Goal: Transaction & Acquisition: Download file/media

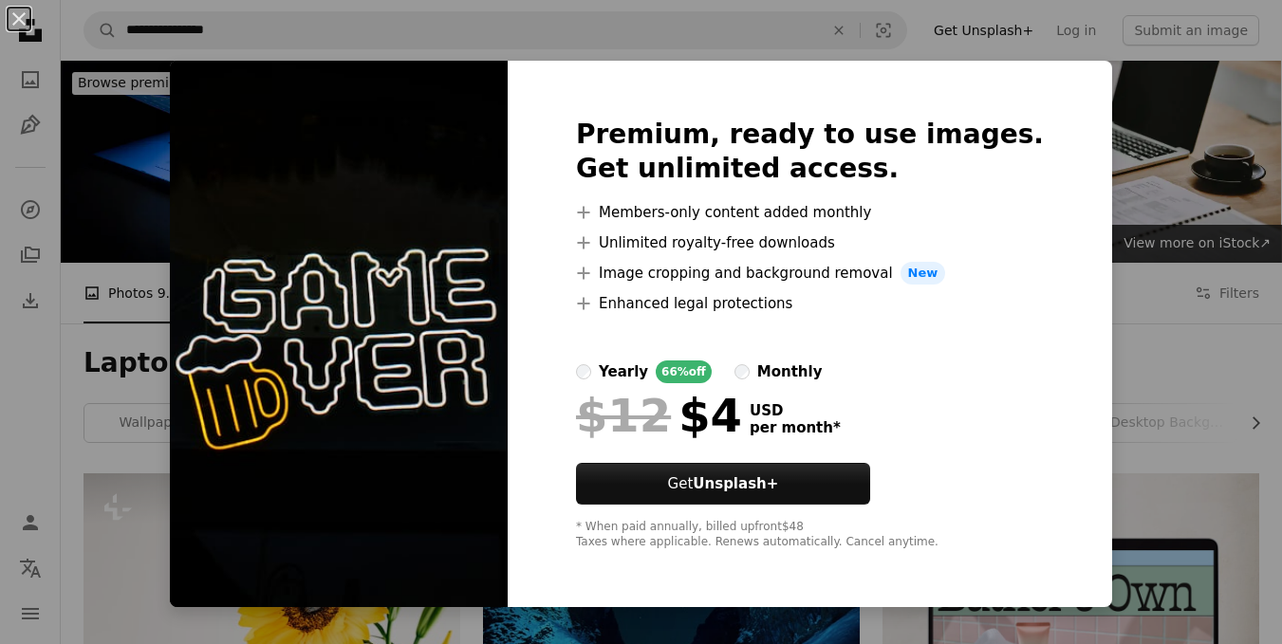
scroll to position [1025, 0]
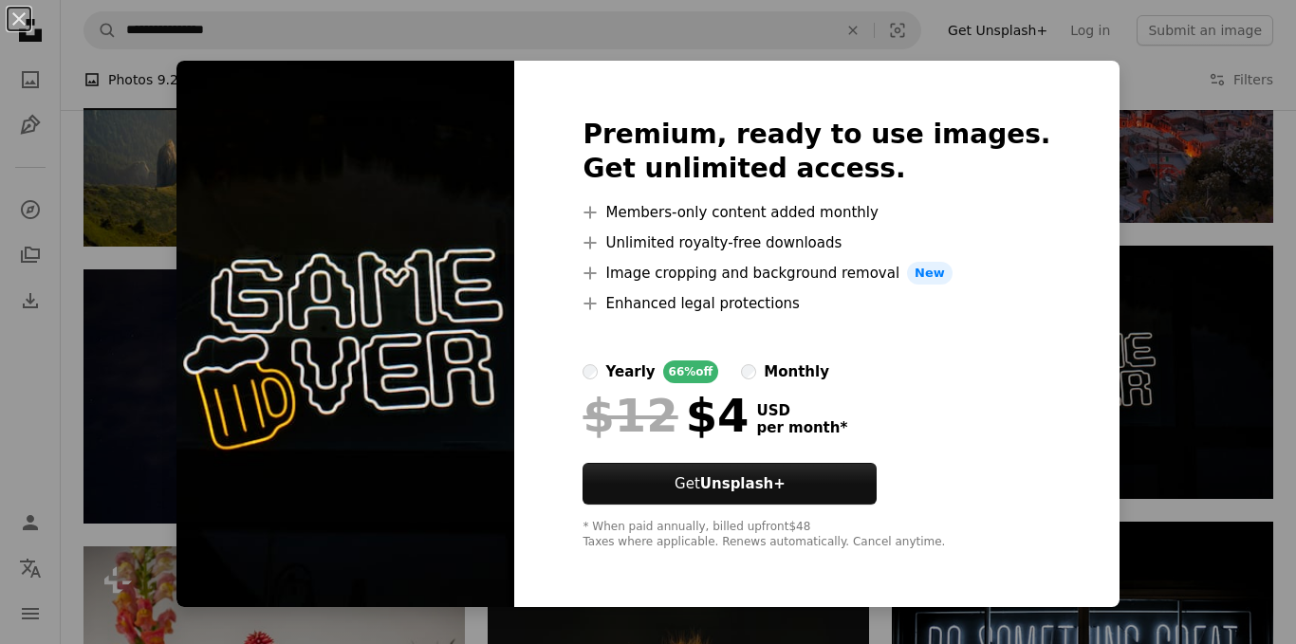
click at [514, 272] on img at bounding box center [345, 334] width 338 height 546
click at [273, 247] on img at bounding box center [345, 334] width 338 height 546
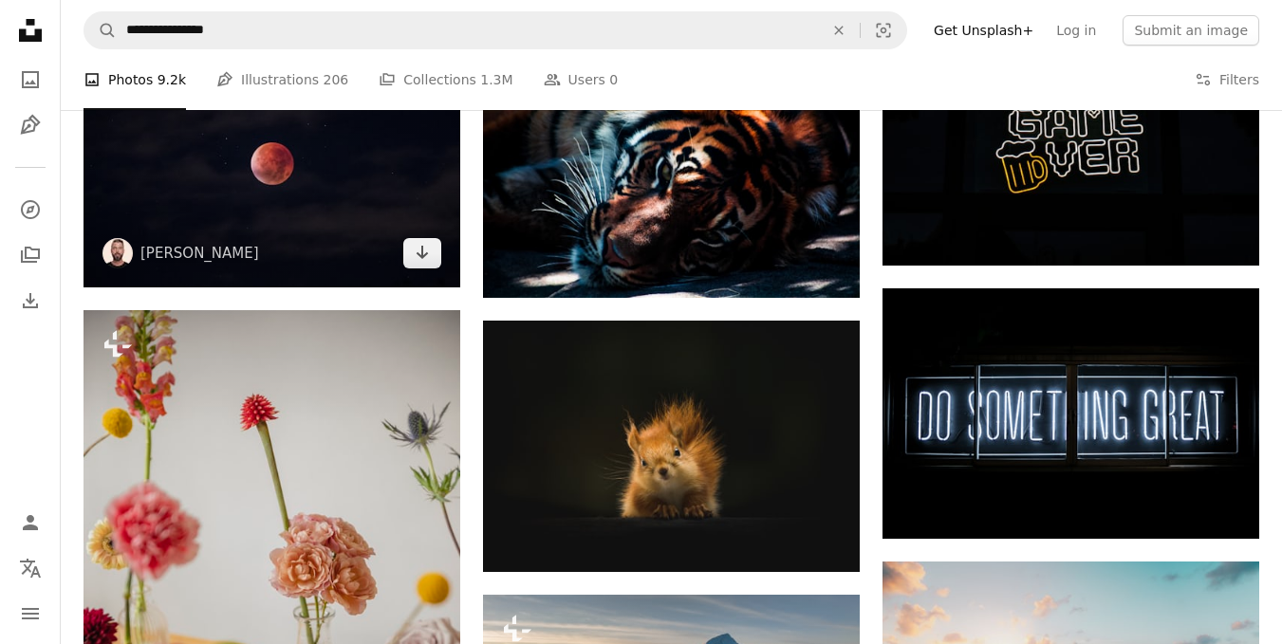
scroll to position [1263, 0]
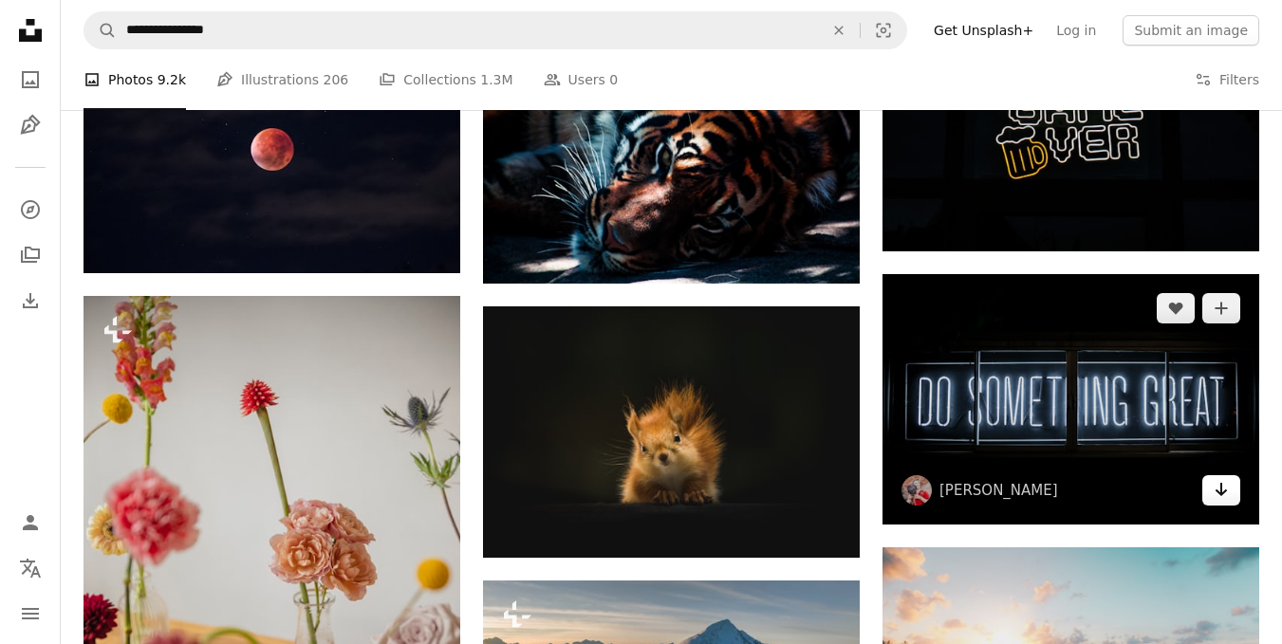
click at [1227, 491] on icon "Arrow pointing down" at bounding box center [1220, 489] width 15 height 23
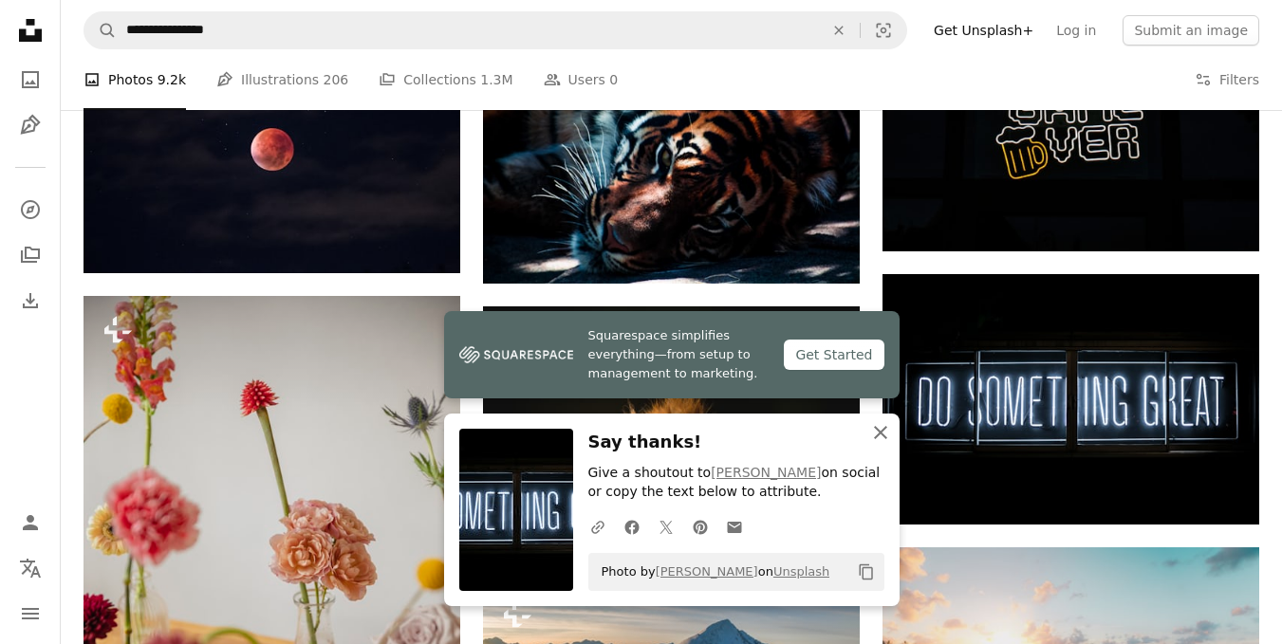
click at [876, 428] on icon "button" at bounding box center [880, 432] width 13 height 13
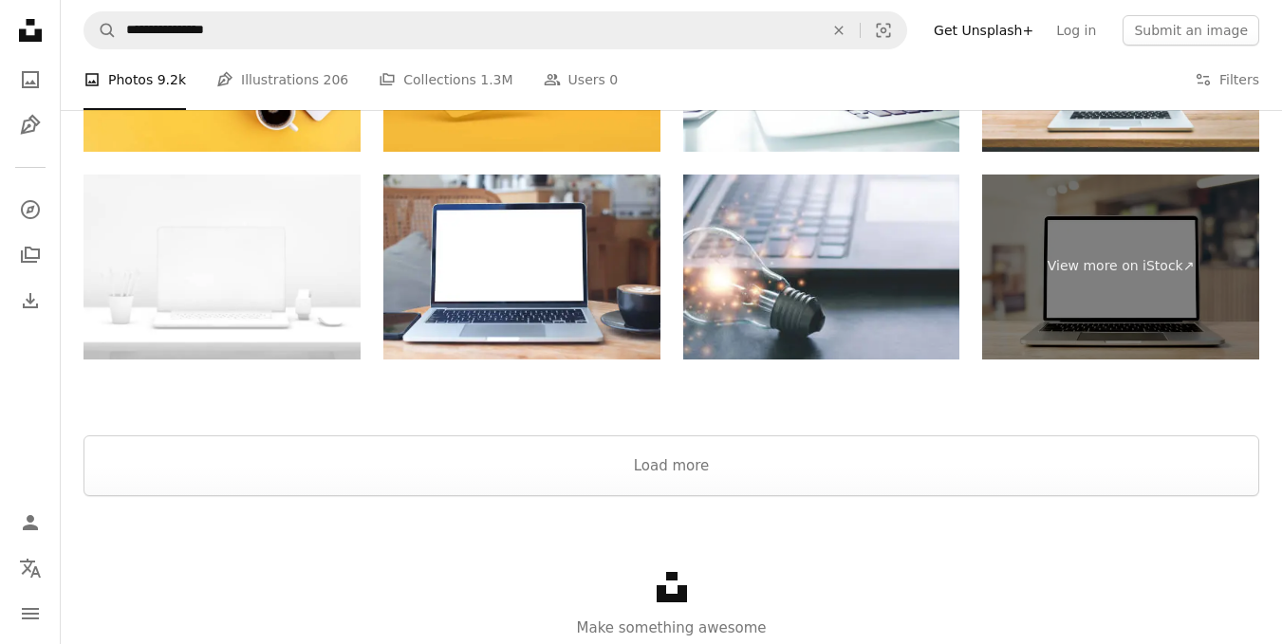
scroll to position [3082, 0]
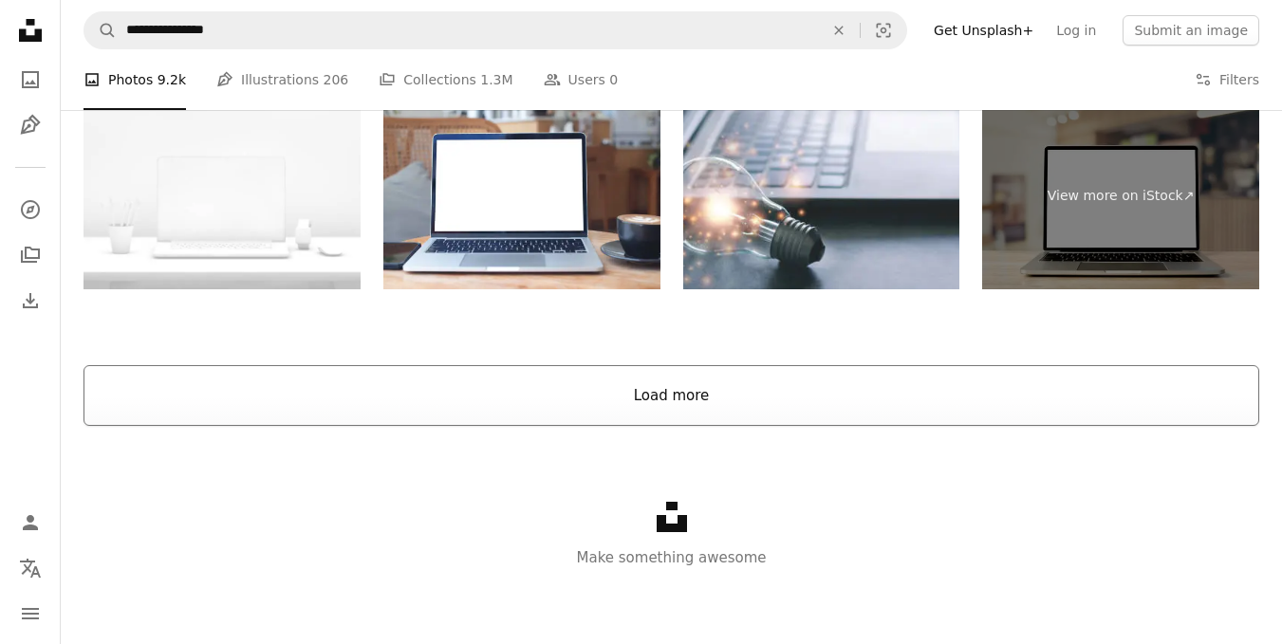
click at [576, 399] on button "Load more" at bounding box center [670, 395] width 1175 height 61
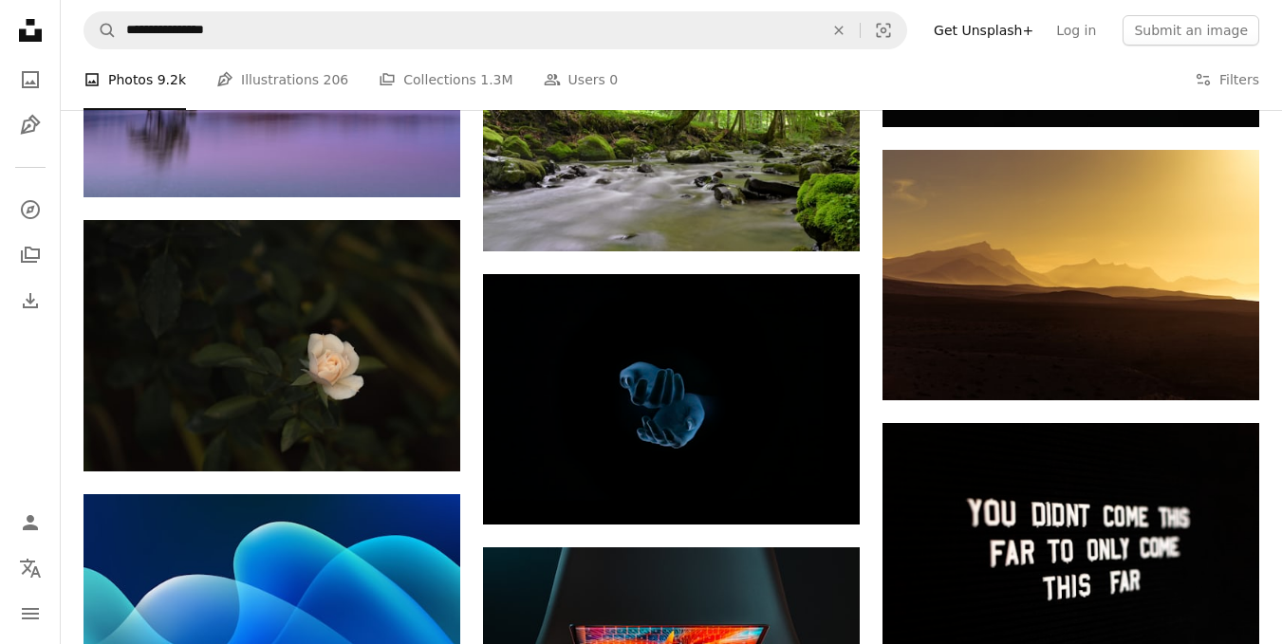
scroll to position [17289, 0]
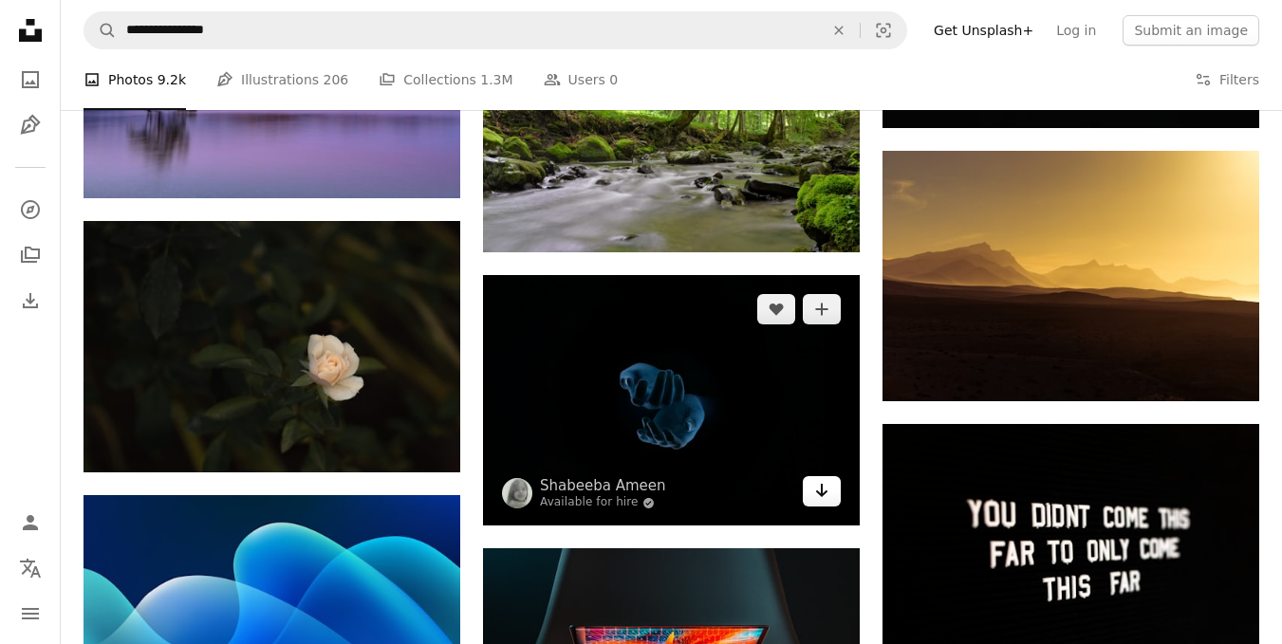
click at [838, 490] on link "Arrow pointing down" at bounding box center [821, 491] width 38 height 30
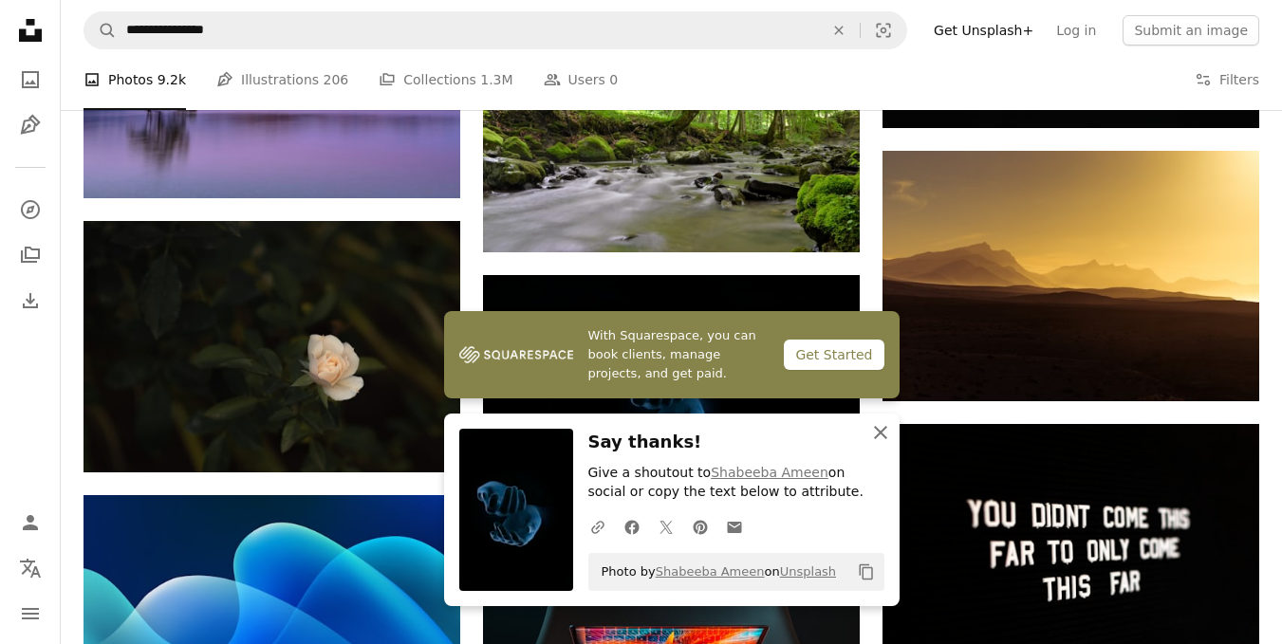
click at [884, 428] on icon "button" at bounding box center [880, 432] width 13 height 13
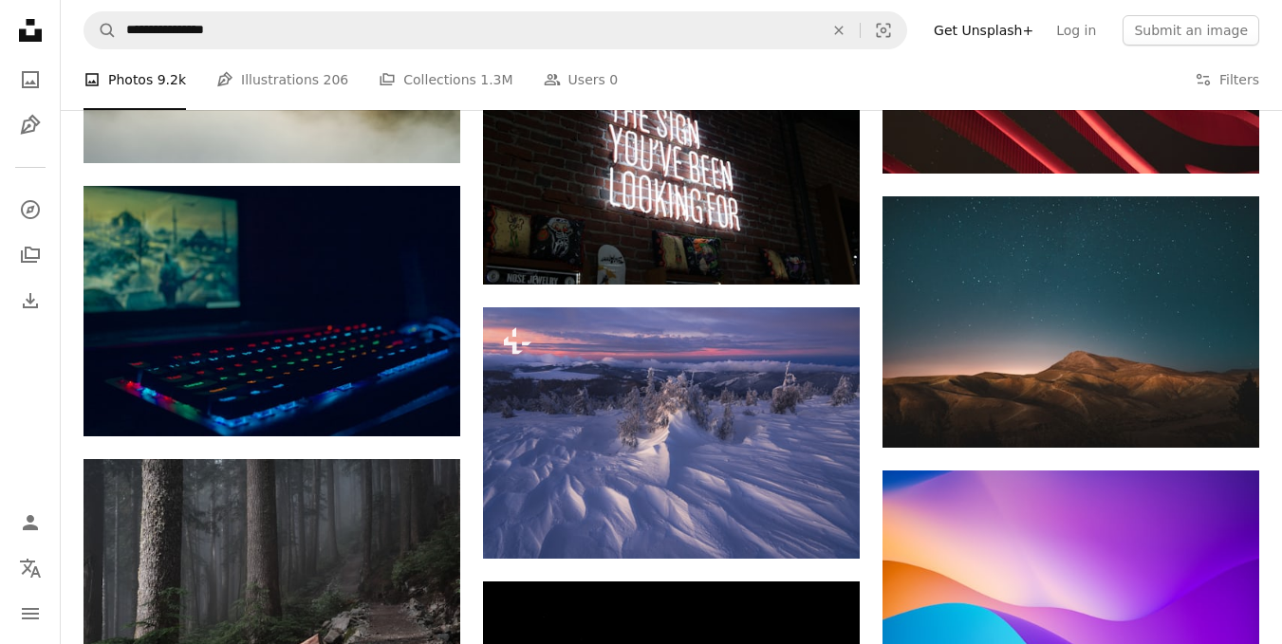
scroll to position [26574, 0]
